Goal: Task Accomplishment & Management: Use online tool/utility

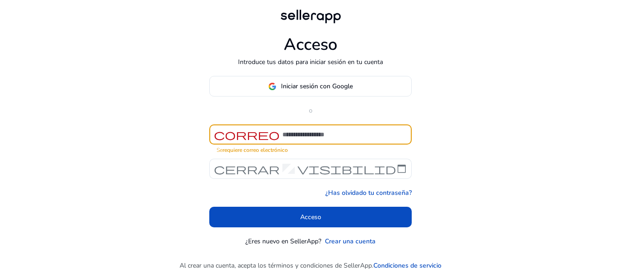
click at [323, 134] on input at bounding box center [344, 134] width 122 height 10
type input "**********"
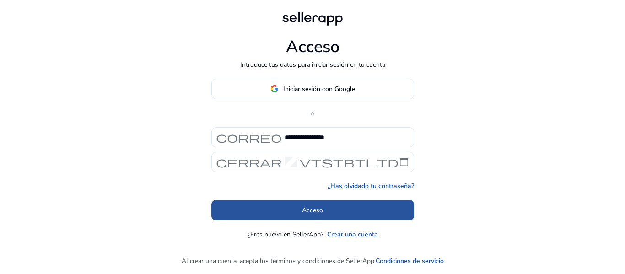
click at [319, 209] on font "Acceso" at bounding box center [312, 210] width 21 height 9
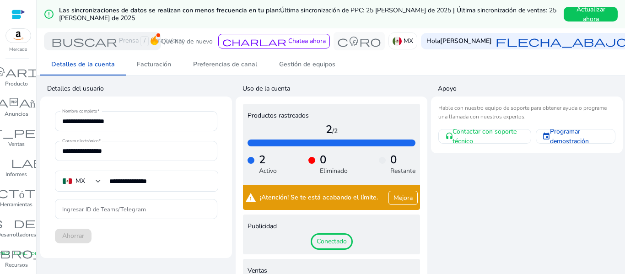
scroll to position [32, 0]
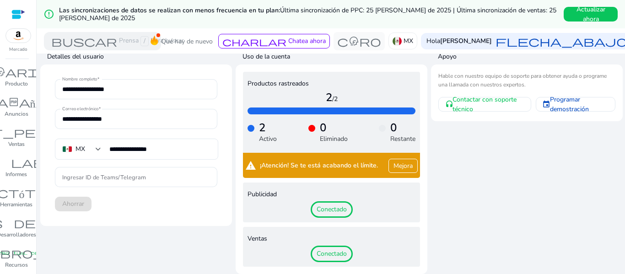
click at [400, 167] on font "Mejora" at bounding box center [402, 165] width 19 height 9
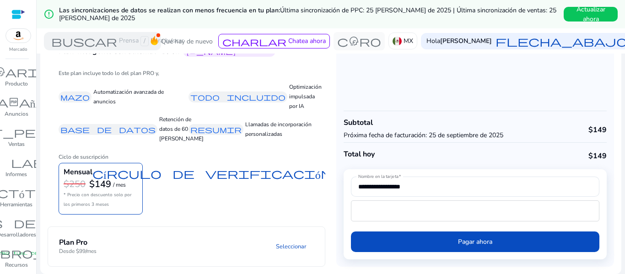
scroll to position [85, 0]
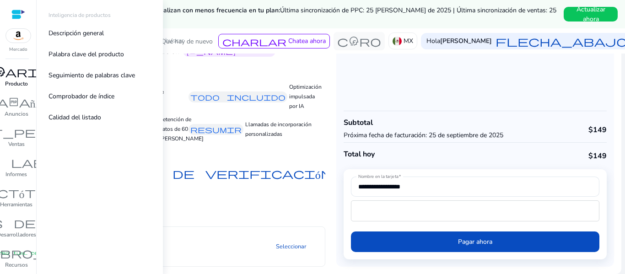
click at [5, 75] on font "inventario_2" at bounding box center [17, 71] width 110 height 13
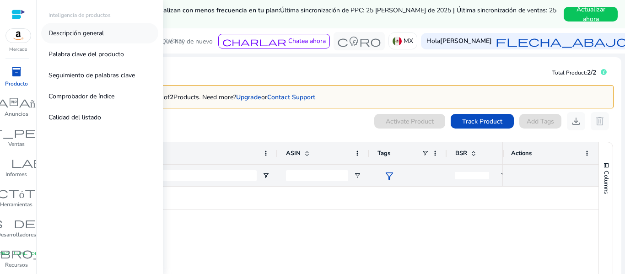
click at [77, 29] on font "Descripción general" at bounding box center [75, 33] width 55 height 9
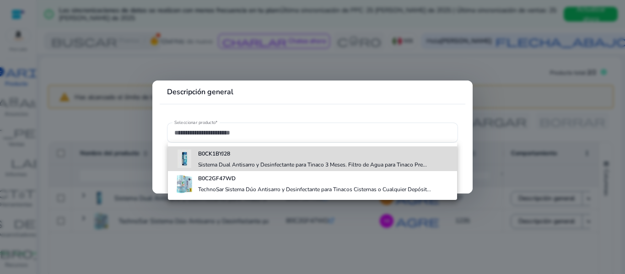
click at [230, 159] on div "B0CK1BYJ28 Sistema Dual Antisarro y Desinfectante para Tinaco 3 Meses. Filtro d…" at bounding box center [312, 158] width 229 height 25
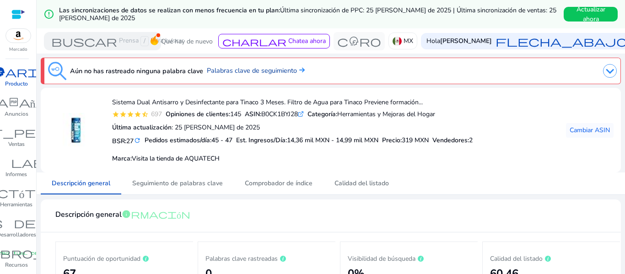
click at [267, 67] on font "Palabras clave de seguimiento" at bounding box center [252, 70] width 90 height 9
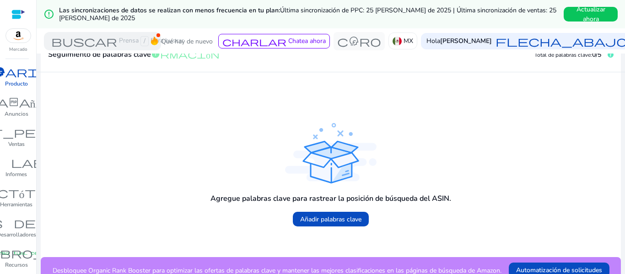
scroll to position [193, 0]
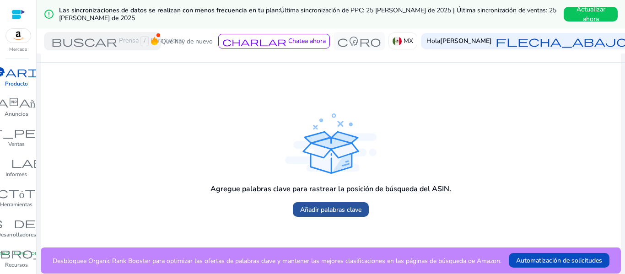
click at [344, 209] on font "Añadir palabras clave" at bounding box center [330, 209] width 61 height 9
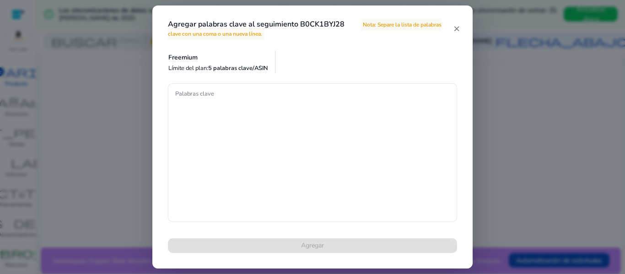
click at [460, 25] on div "Agregar palabras clave al seguimiento B0CK1BYJ28 Nota: Separe la lista de palab…" at bounding box center [312, 22] width 320 height 35
click at [452, 28] on h4 "Agregar palabras clave al seguimiento B0CK1BYJ28 Nota: Separe la lista de palab…" at bounding box center [310, 28] width 285 height 17
click at [456, 27] on mat-icon "close" at bounding box center [456, 29] width 6 height 8
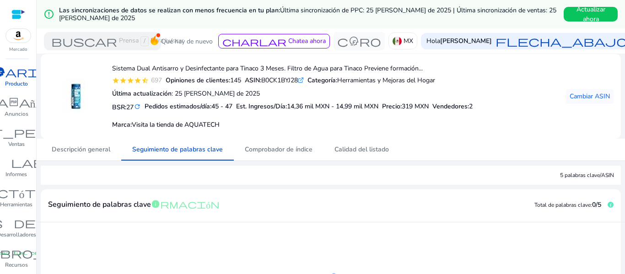
scroll to position [0, 0]
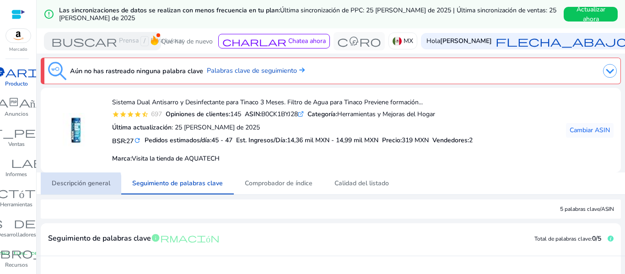
click at [60, 188] on span "Descripción general" at bounding box center [81, 183] width 59 height 22
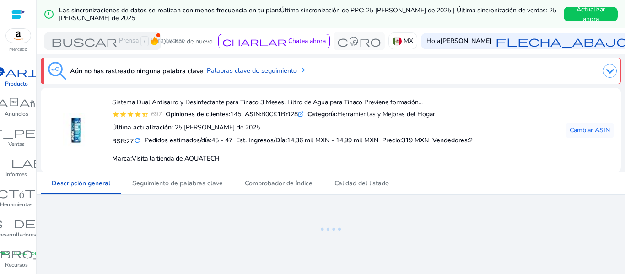
click at [20, 78] on div "inventario_2" at bounding box center [16, 71] width 124 height 15
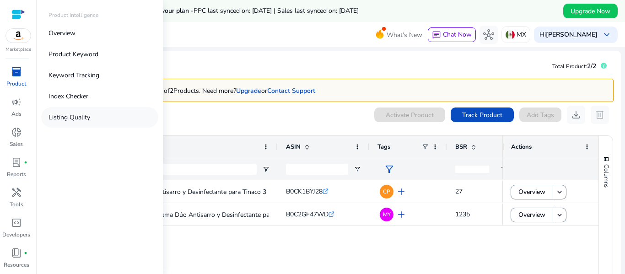
click at [65, 121] on p "Listing Quality" at bounding box center [69, 117] width 42 height 10
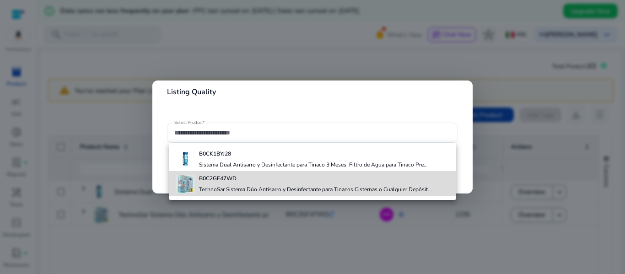
click at [234, 183] on div "B0C2GF47WD TechnoSar Sistema Dúo Antisarro y Desinfectante para Tinacos Cistern…" at bounding box center [315, 183] width 233 height 25
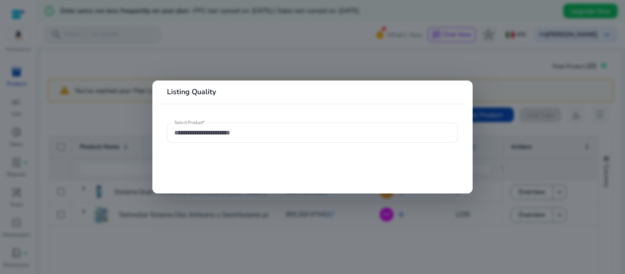
type input "**********"
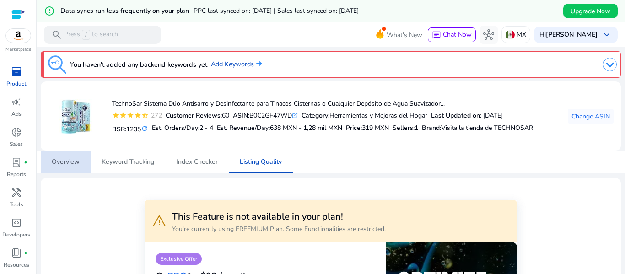
click at [53, 166] on span "Overview" at bounding box center [66, 162] width 28 height 22
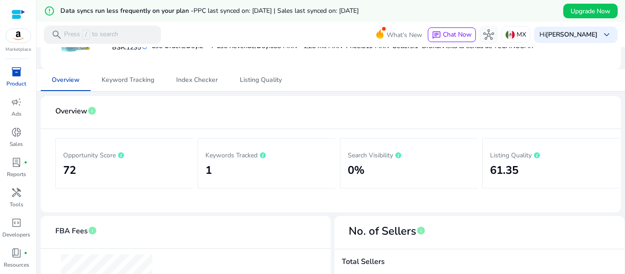
scroll to position [91, 0]
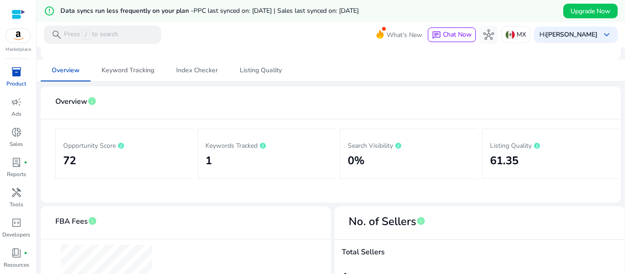
click at [115, 78] on span "Keyword Tracking" at bounding box center [128, 70] width 53 height 22
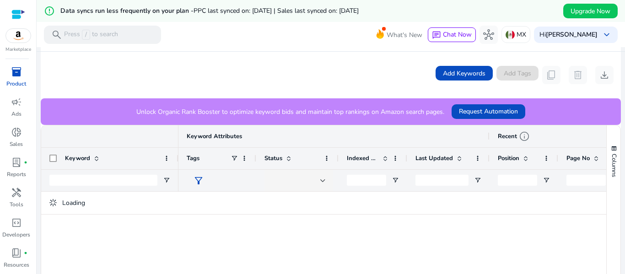
scroll to position [206, 0]
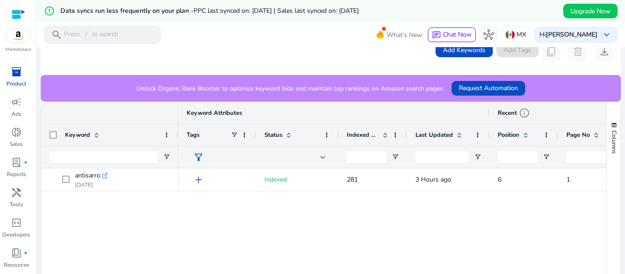
click at [376, 134] on span "Indexed Products" at bounding box center [363, 135] width 32 height 8
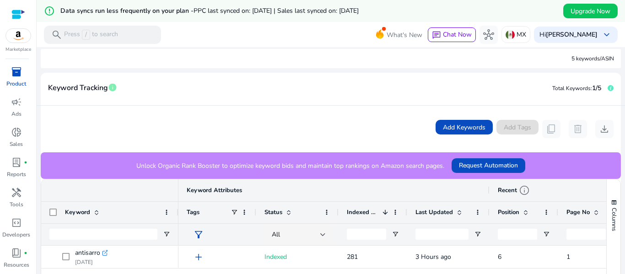
scroll to position [103, 0]
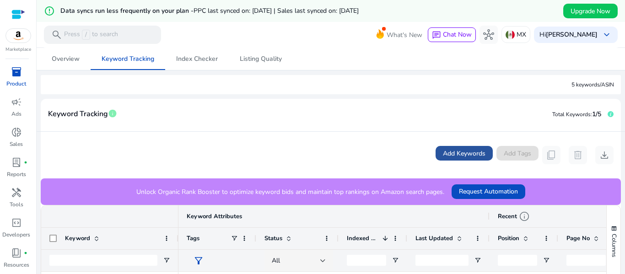
click at [469, 154] on span "Add Keywords" at bounding box center [464, 154] width 43 height 10
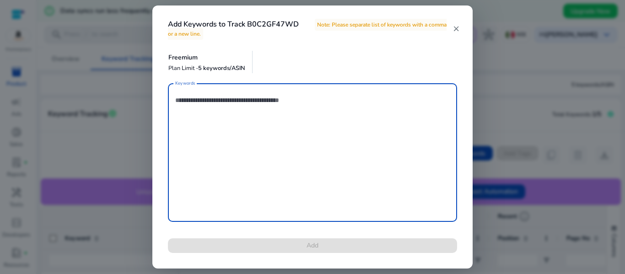
type textarea "*"
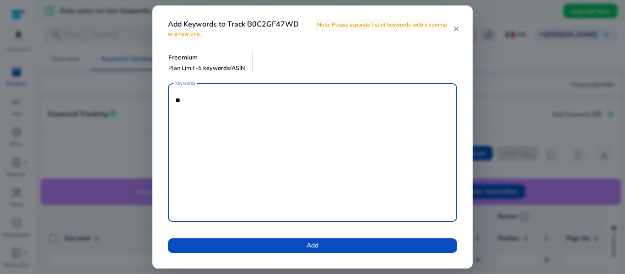
type textarea "*"
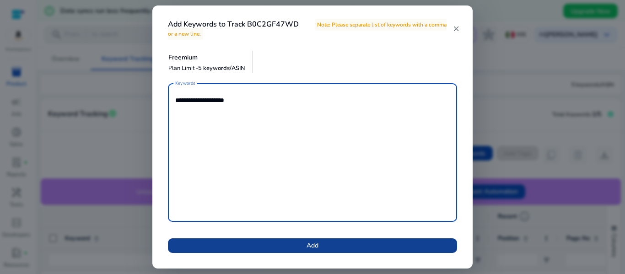
type textarea "**********"
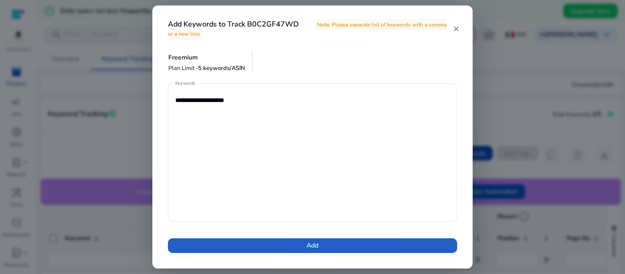
drag, startPoint x: 324, startPoint y: 245, endPoint x: 295, endPoint y: 252, distance: 30.3
click at [324, 245] on span at bounding box center [312, 246] width 289 height 22
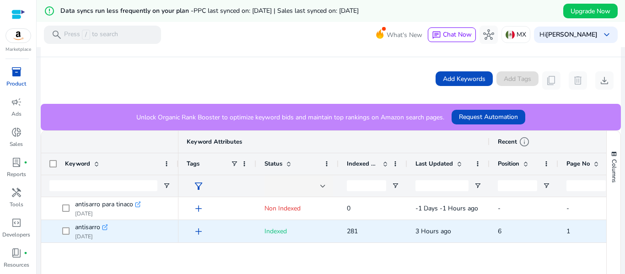
scroll to position [149, 0]
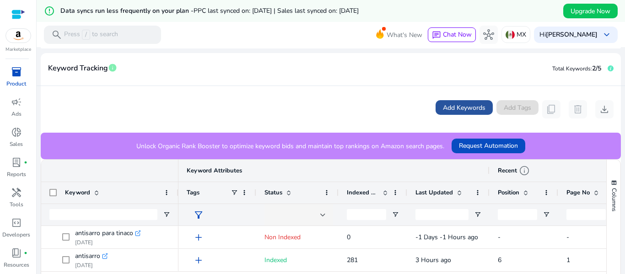
click at [461, 111] on span "Add Keywords" at bounding box center [464, 108] width 43 height 10
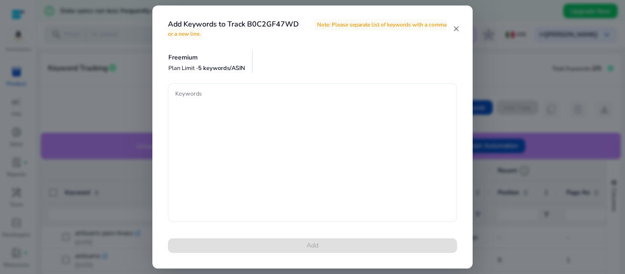
click at [251, 85] on div at bounding box center [312, 152] width 274 height 139
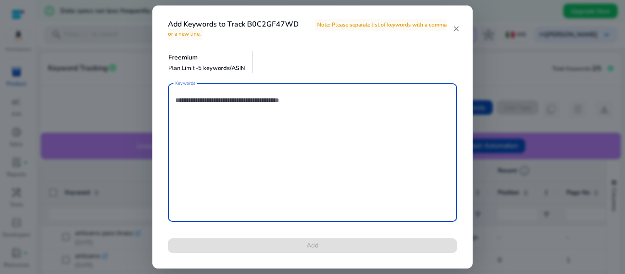
click at [188, 102] on textarea "Keywords" at bounding box center [312, 152] width 274 height 129
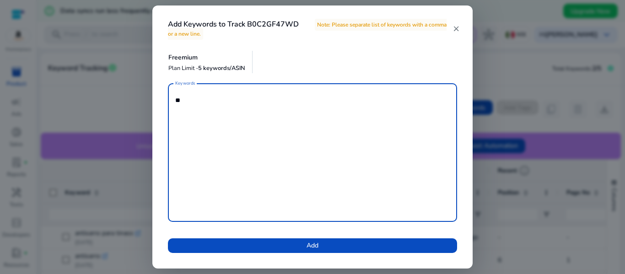
type textarea "*"
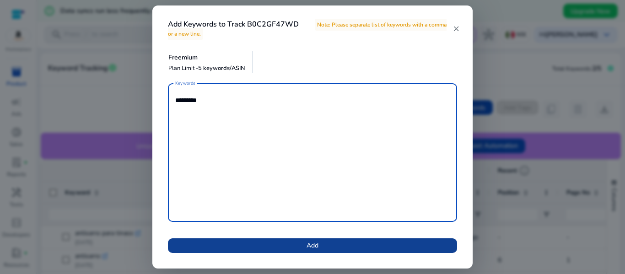
type textarea "*********"
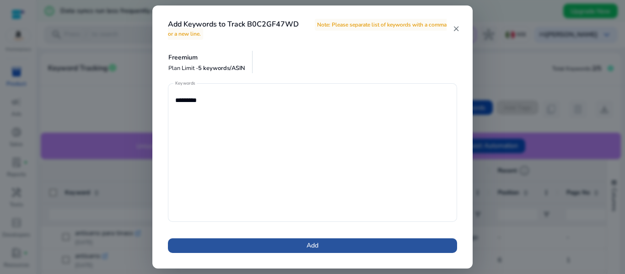
click at [380, 244] on span at bounding box center [312, 246] width 289 height 22
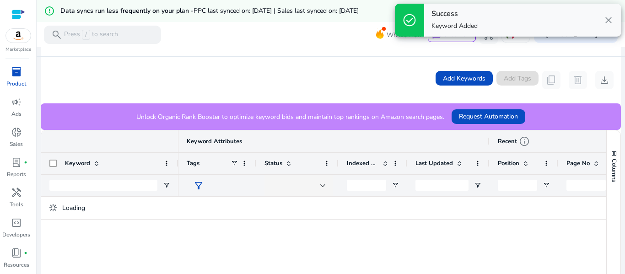
scroll to position [183, 0]
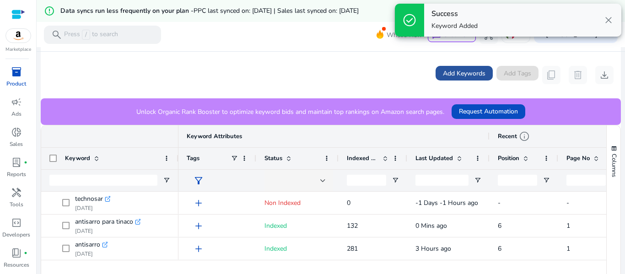
click at [479, 72] on span "Add Keywords" at bounding box center [464, 74] width 43 height 10
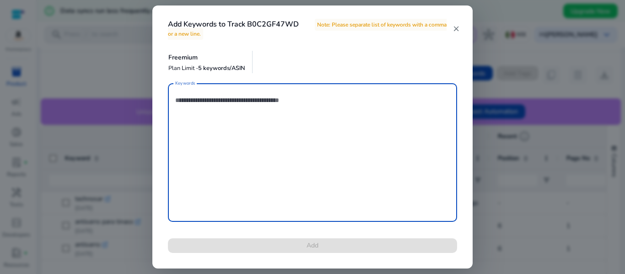
click at [215, 134] on textarea "Keywords" at bounding box center [312, 152] width 274 height 129
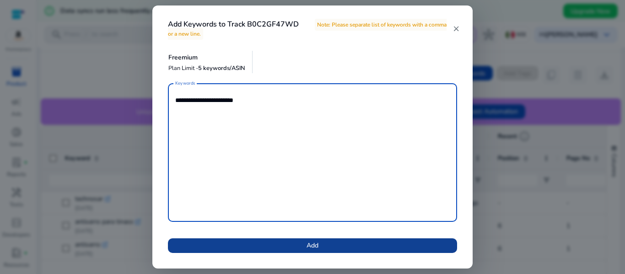
type textarea "**********"
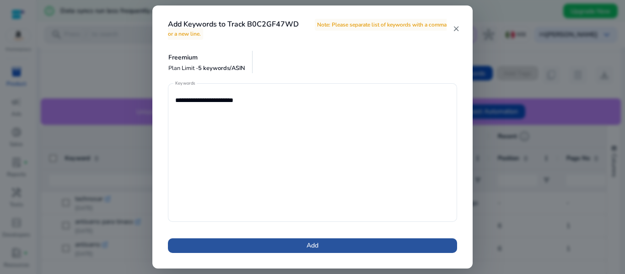
click at [350, 246] on span at bounding box center [312, 246] width 289 height 22
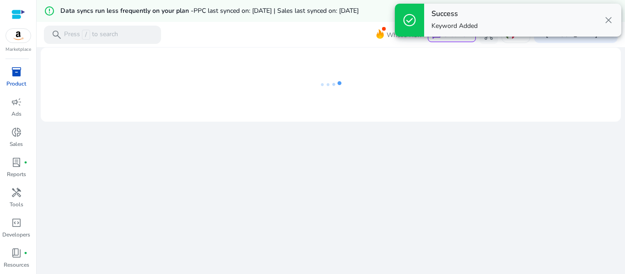
click at [523, 134] on div "We are getting things ready for you..." at bounding box center [330, 171] width 581 height 249
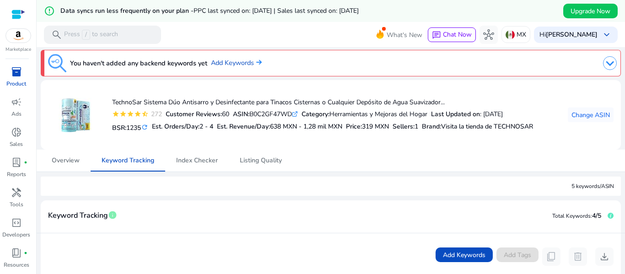
scroll to position [0, 0]
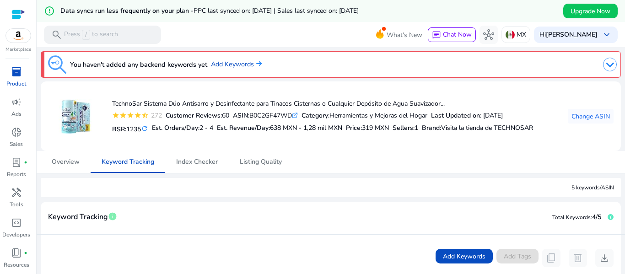
click at [603, 66] on img at bounding box center [610, 65] width 14 height 14
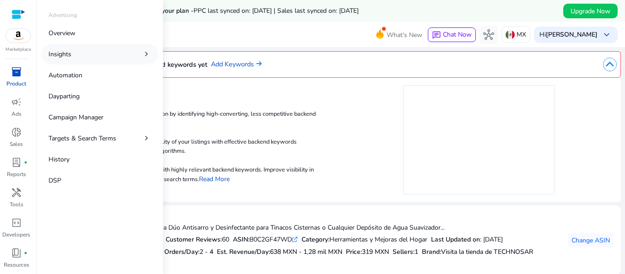
click at [70, 55] on p "Insights" at bounding box center [59, 54] width 23 height 10
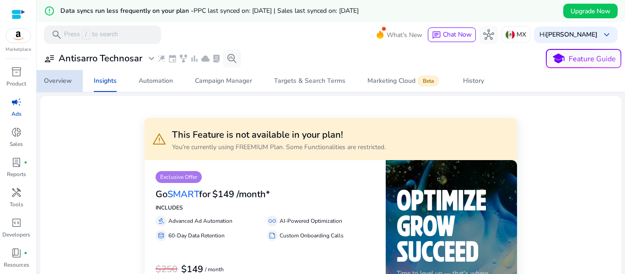
click at [61, 80] on div "Overview" at bounding box center [58, 81] width 28 height 6
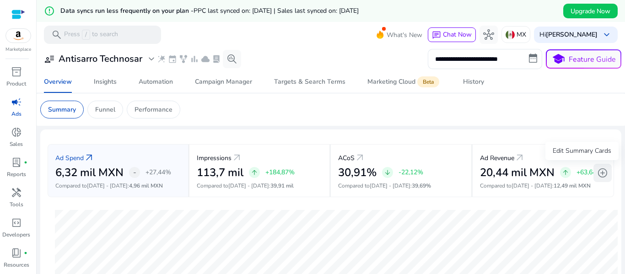
click at [602, 176] on span "add_circle" at bounding box center [602, 172] width 11 height 11
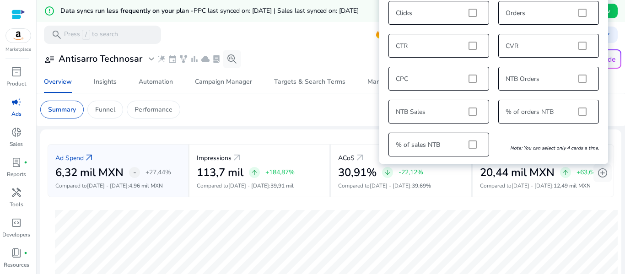
scroll to position [11, 0]
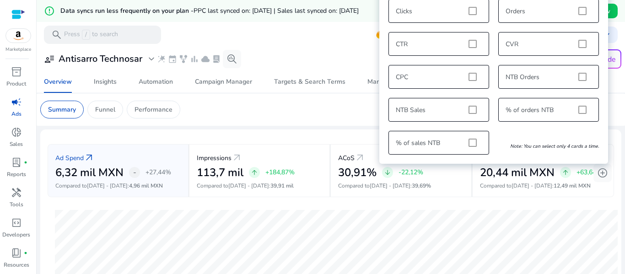
click at [261, 120] on mat-card "Summary Funnel Performance" at bounding box center [330, 109] width 595 height 32
click at [139, 86] on span "Automation" at bounding box center [156, 82] width 34 height 22
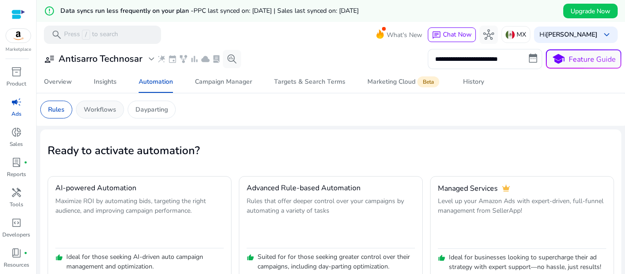
click at [97, 111] on p "Workflows" at bounding box center [100, 110] width 32 height 10
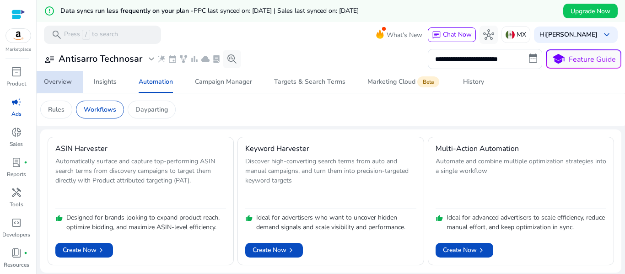
click at [54, 84] on div "Overview" at bounding box center [58, 82] width 28 height 6
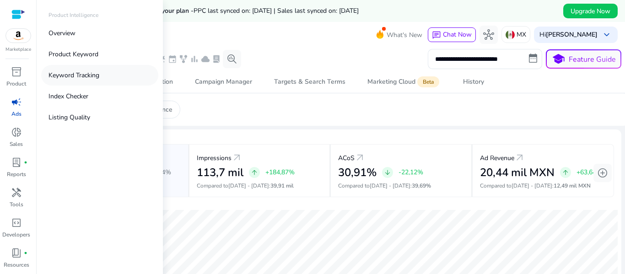
click at [75, 74] on p "Keyword Tracking" at bounding box center [73, 75] width 51 height 10
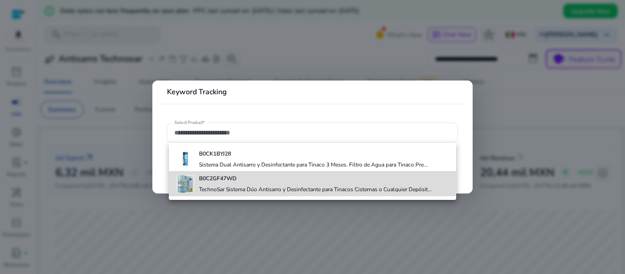
click at [264, 179] on h4 "B0C2GF47WD" at bounding box center [315, 178] width 233 height 7
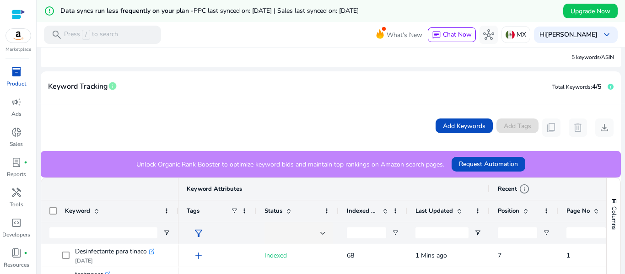
scroll to position [240, 0]
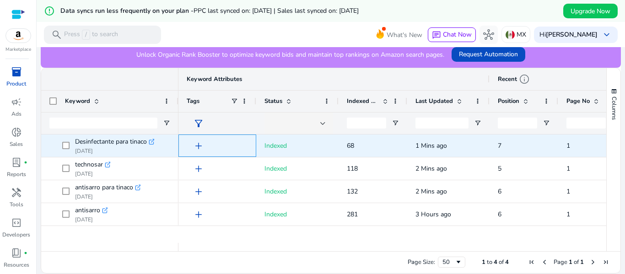
click at [200, 148] on span "add" at bounding box center [198, 145] width 11 height 11
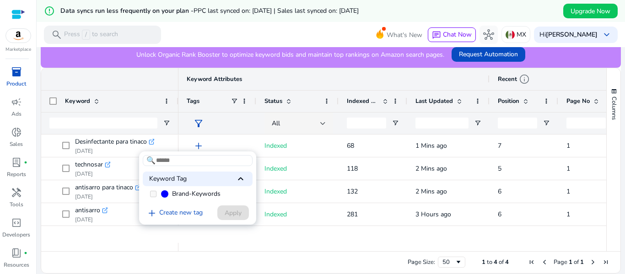
click at [228, 117] on div at bounding box center [312, 137] width 625 height 274
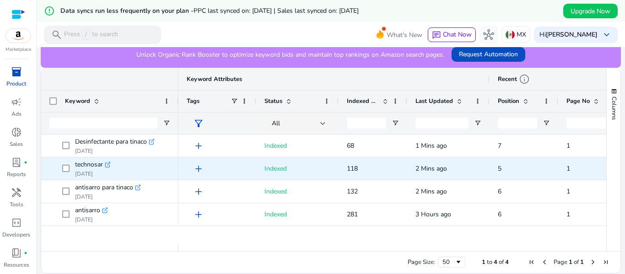
click at [199, 170] on span "add" at bounding box center [198, 168] width 11 height 11
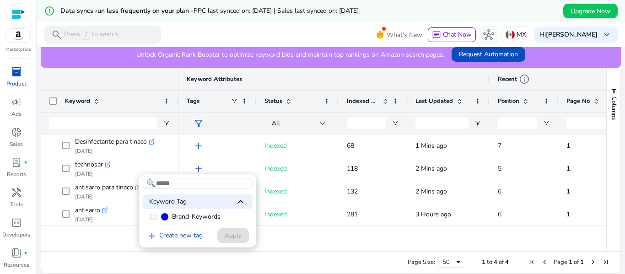
click at [199, 170] on div at bounding box center [312, 137] width 625 height 274
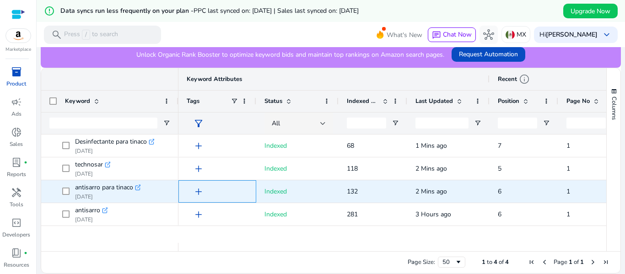
click at [197, 193] on span "add" at bounding box center [198, 191] width 11 height 11
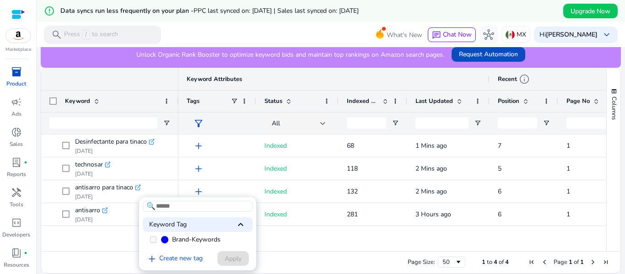
click at [197, 193] on div at bounding box center [312, 137] width 625 height 274
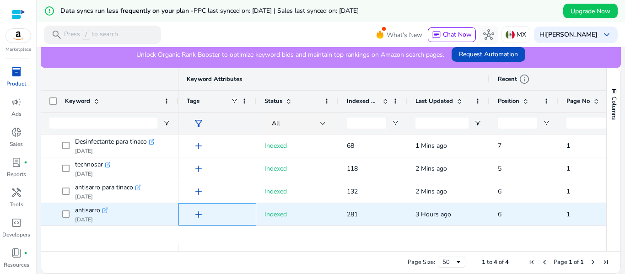
click at [202, 213] on span "add" at bounding box center [198, 214] width 11 height 11
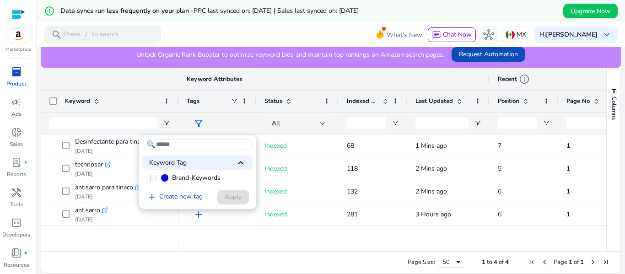
click at [224, 112] on div at bounding box center [312, 137] width 625 height 274
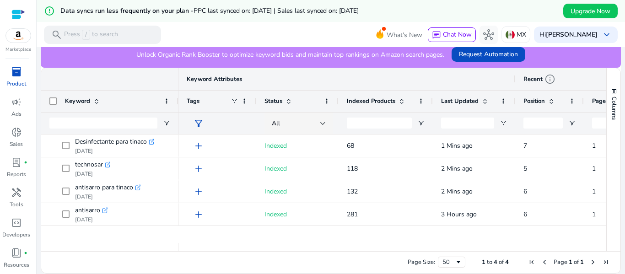
drag, startPoint x: 406, startPoint y: 103, endPoint x: 432, endPoint y: 101, distance: 25.7
click at [432, 101] on div at bounding box center [432, 101] width 4 height 21
drag, startPoint x: 342, startPoint y: 101, endPoint x: 408, endPoint y: 96, distance: 66.9
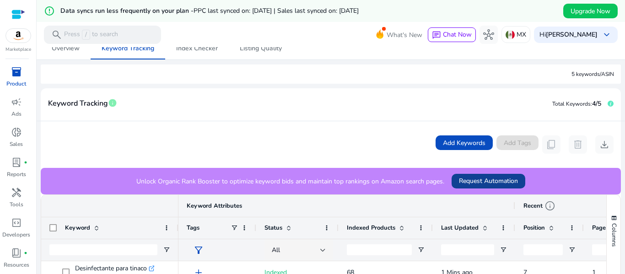
scroll to position [103, 0]
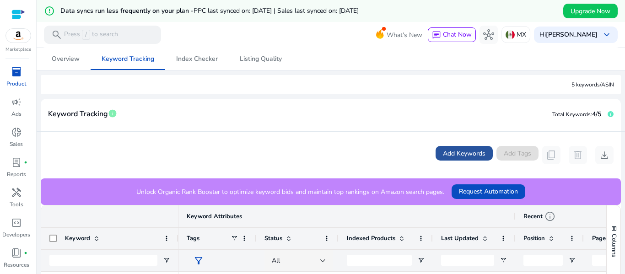
click at [449, 145] on span at bounding box center [463, 153] width 57 height 22
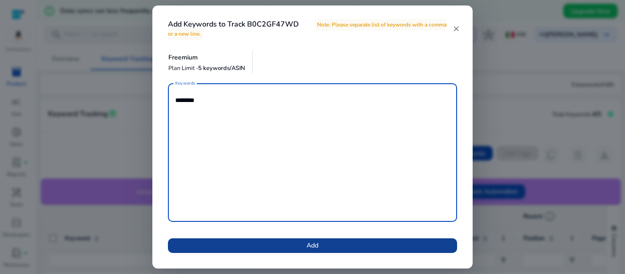
type textarea "********"
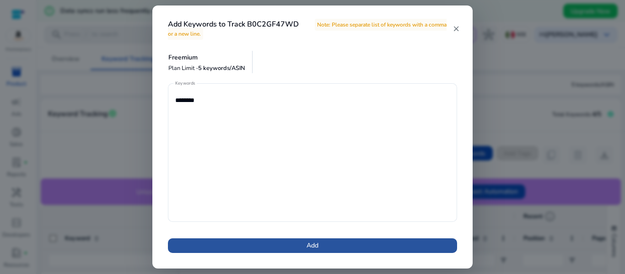
click at [384, 241] on span at bounding box center [312, 246] width 289 height 22
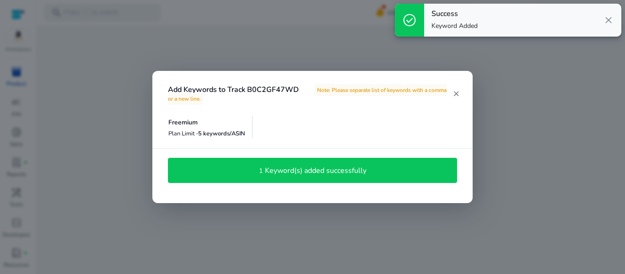
click at [545, 114] on div at bounding box center [312, 137] width 625 height 274
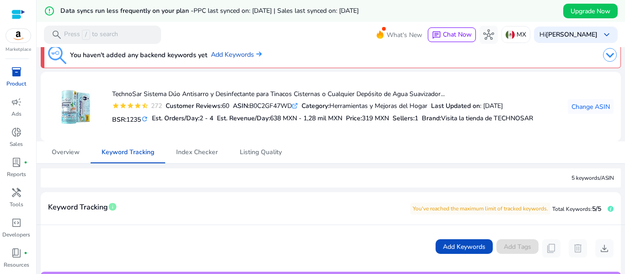
scroll to position [0, 0]
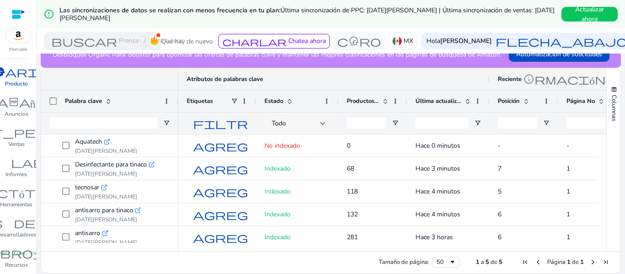
click at [309, 128] on div "Todo" at bounding box center [296, 123] width 48 height 10
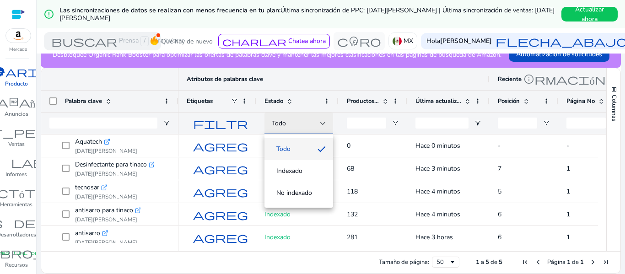
click at [309, 128] on div at bounding box center [312, 137] width 625 height 274
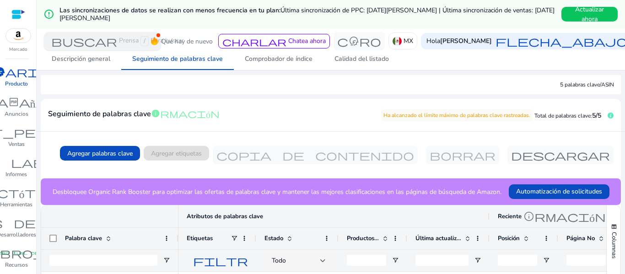
click at [92, 43] on font "buscar" at bounding box center [84, 41] width 66 height 13
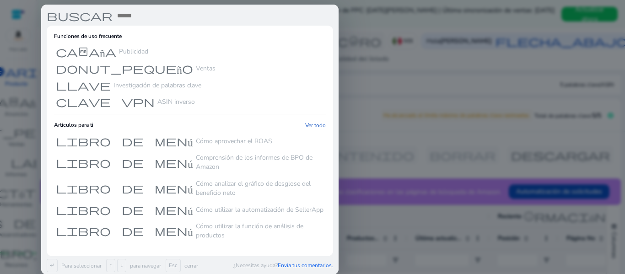
click at [420, 97] on div at bounding box center [312, 137] width 625 height 274
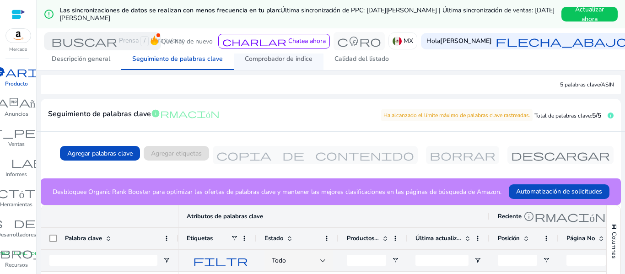
click at [280, 66] on span "Comprobador de índice" at bounding box center [279, 59] width 68 height 22
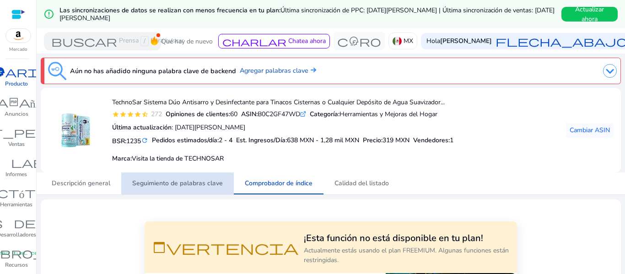
click at [190, 181] on font "Seguimiento de palabras clave" at bounding box center [177, 183] width 91 height 9
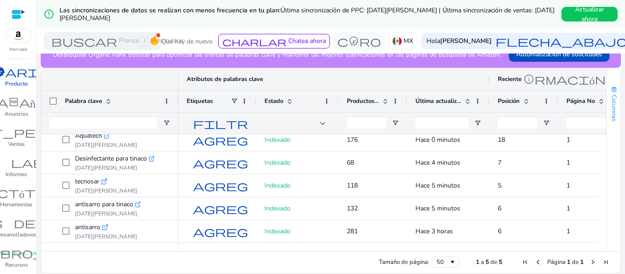
scroll to position [124, 0]
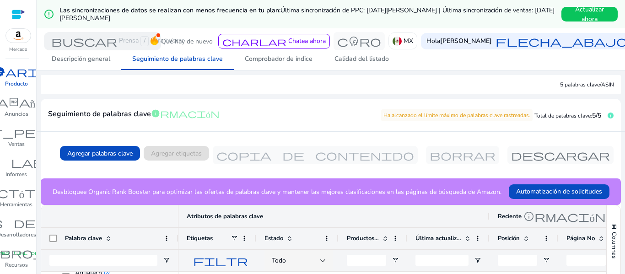
click at [18, 13] on div at bounding box center [18, 14] width 14 height 11
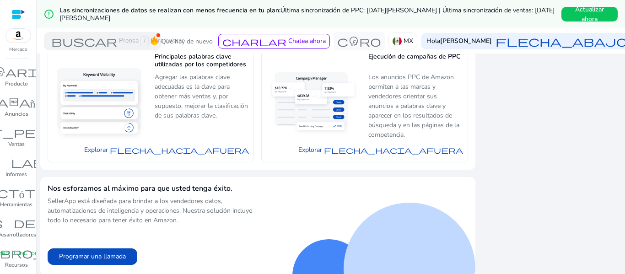
scroll to position [973, 0]
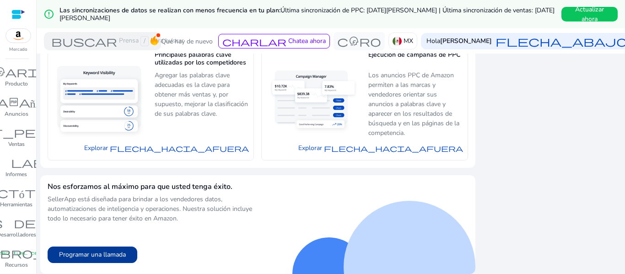
click at [101, 252] on font "Programar una llamada" at bounding box center [92, 254] width 67 height 9
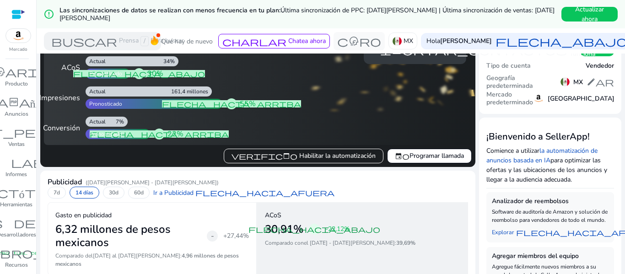
scroll to position [0, 0]
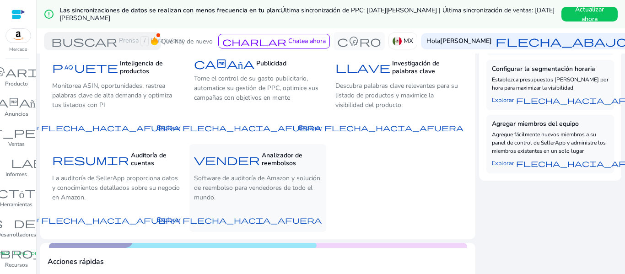
scroll to position [366, 0]
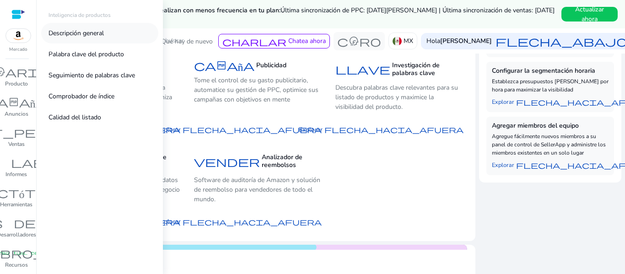
click at [63, 33] on font "Descripción general" at bounding box center [75, 33] width 55 height 9
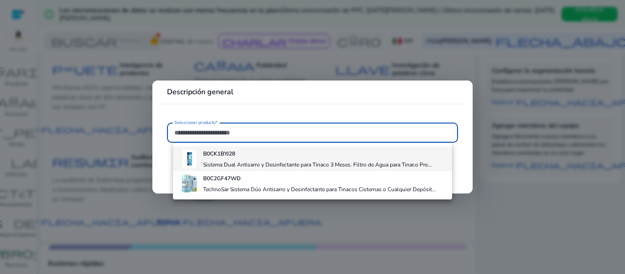
scroll to position [0, 0]
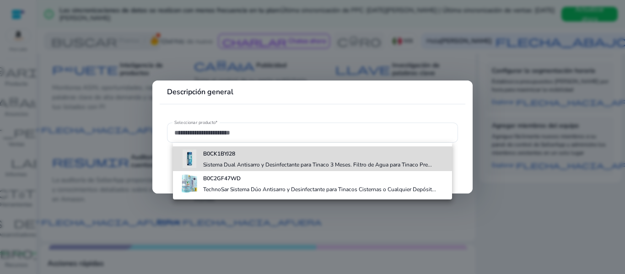
click at [230, 149] on div "B0CK1BYJ28 Sistema Dual Antisarro y Desinfectante para Tinaco 3 Meses. Filtro d…" at bounding box center [317, 158] width 229 height 25
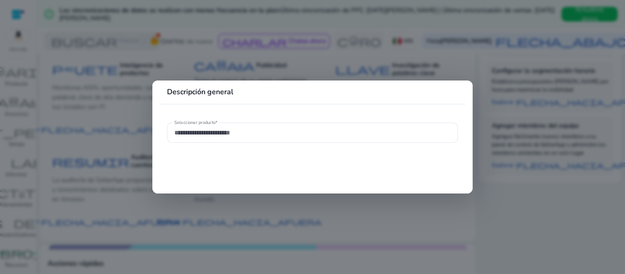
type input "**********"
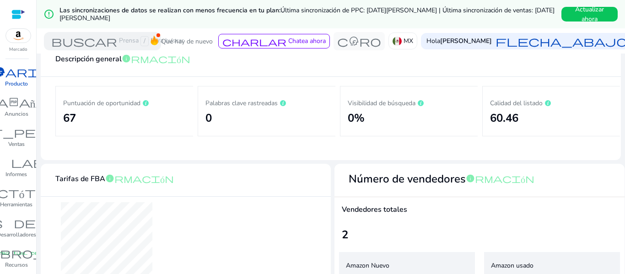
scroll to position [8, 0]
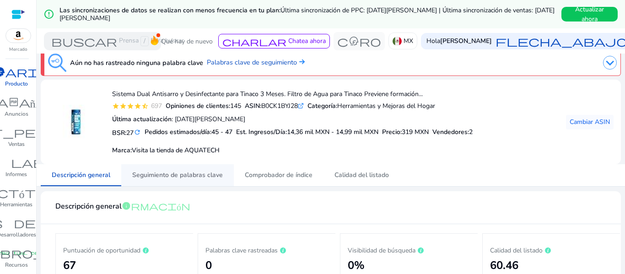
click at [183, 174] on font "Seguimiento de palabras clave" at bounding box center [177, 175] width 91 height 9
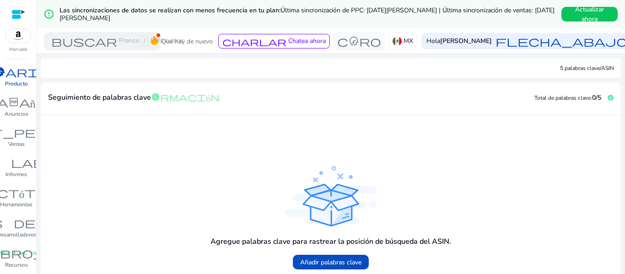
scroll to position [193, 0]
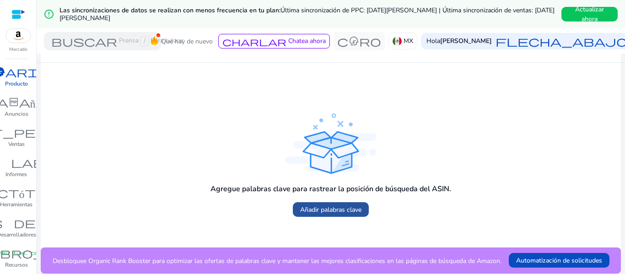
click at [340, 209] on font "Añadir palabras clave" at bounding box center [330, 209] width 61 height 9
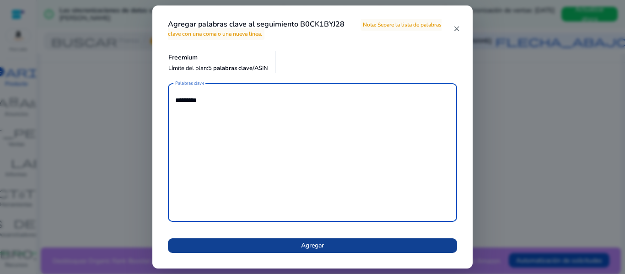
type textarea "*********"
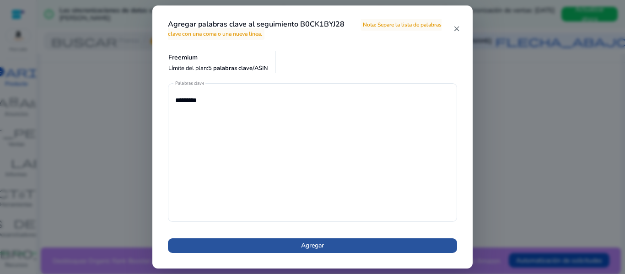
click at [332, 249] on span at bounding box center [312, 246] width 289 height 22
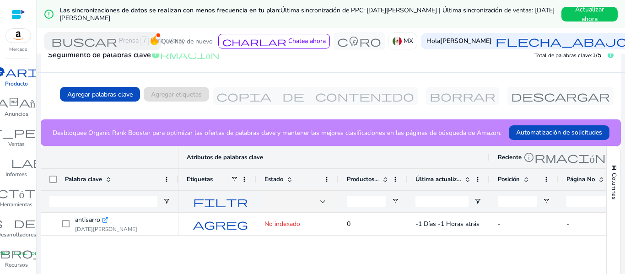
scroll to position [170, 0]
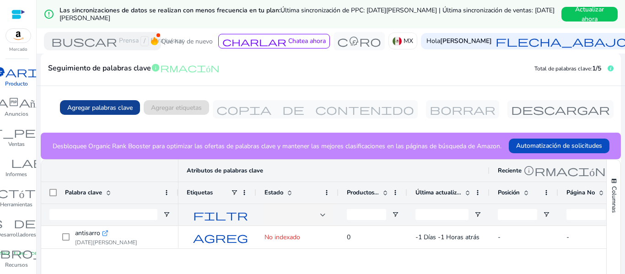
click at [88, 106] on font "Agregar palabras clave" at bounding box center [99, 107] width 65 height 9
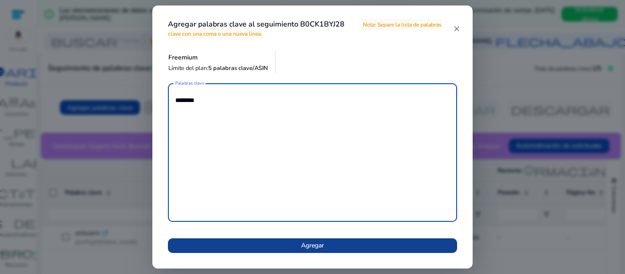
type textarea "********"
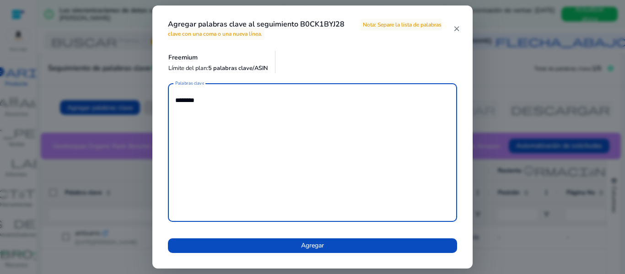
click at [404, 246] on span at bounding box center [312, 246] width 289 height 22
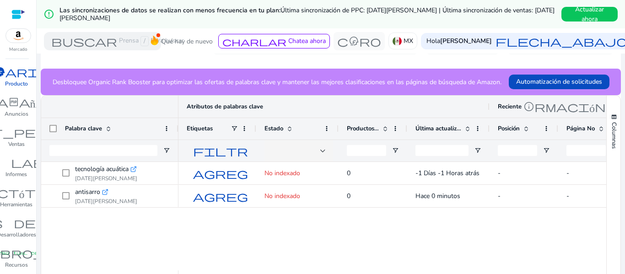
scroll to position [262, 0]
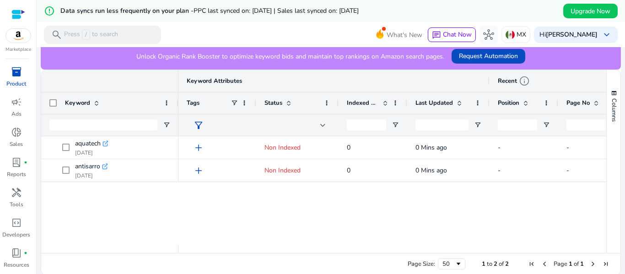
scroll to position [242, 0]
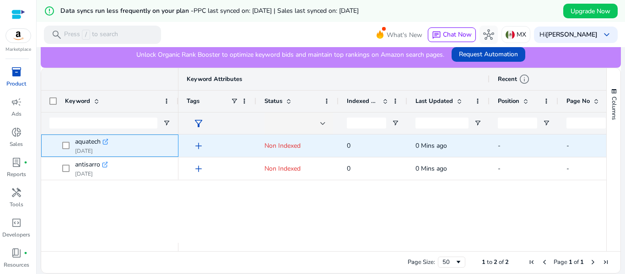
click at [106, 141] on icon ".st0{fill:#2c8af8}" at bounding box center [105, 142] width 6 height 6
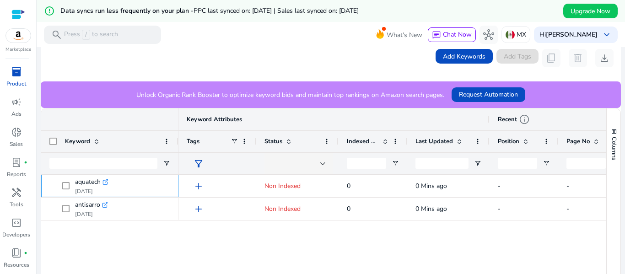
scroll to position [105, 0]
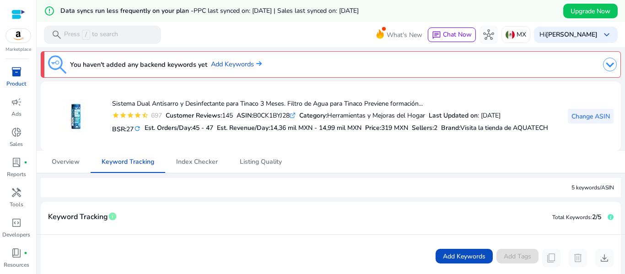
click at [589, 118] on span "Change ASIN" at bounding box center [590, 117] width 38 height 10
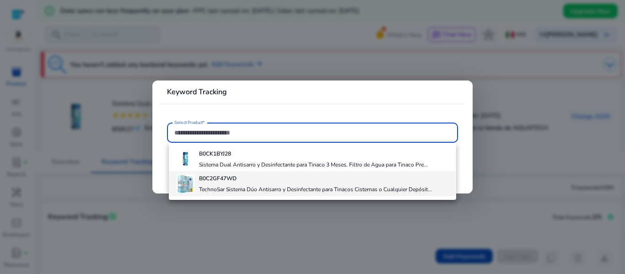
click at [210, 185] on div "B0C2GF47WD TechnoSar Sistema Dúo Antisarro y Desinfectante para Tinacos Cistern…" at bounding box center [315, 183] width 233 height 25
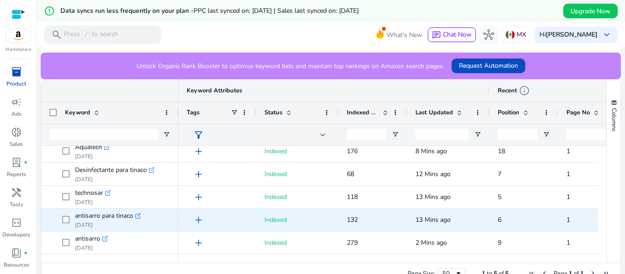
scroll to position [240, 0]
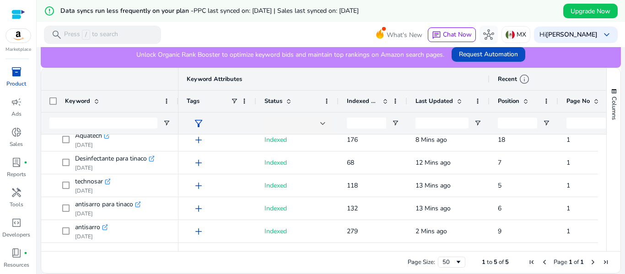
click at [528, 99] on span at bounding box center [525, 100] width 7 height 7
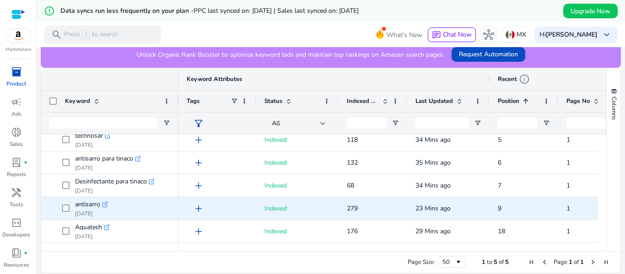
scroll to position [0, 0]
